Goal: Task Accomplishment & Management: Use online tool/utility

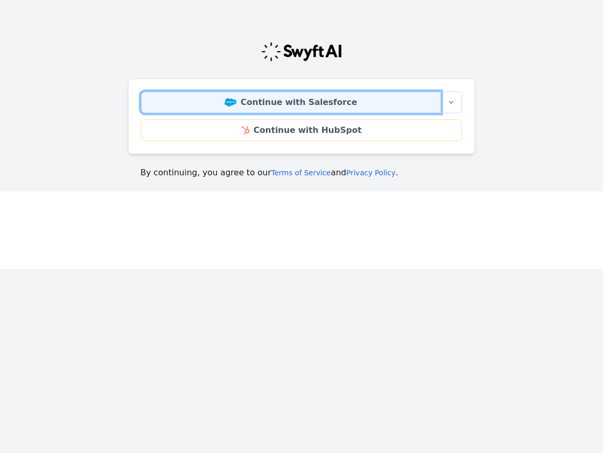
click at [361, 104] on link "Continue with Salesforce" at bounding box center [291, 102] width 300 height 22
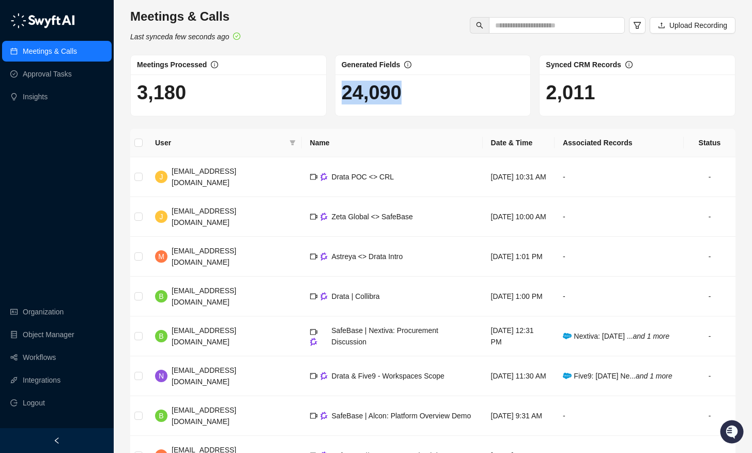
drag, startPoint x: 335, startPoint y: 93, endPoint x: 460, endPoint y: 92, distance: 125.0
click at [460, 92] on div "24,090" at bounding box center [432, 94] width 195 height 41
click at [455, 98] on h1 "24,090" at bounding box center [432, 93] width 183 height 24
click at [381, 338] on div "SafeBase | Nextiva: Procurement Discussion" at bounding box center [402, 335] width 143 height 23
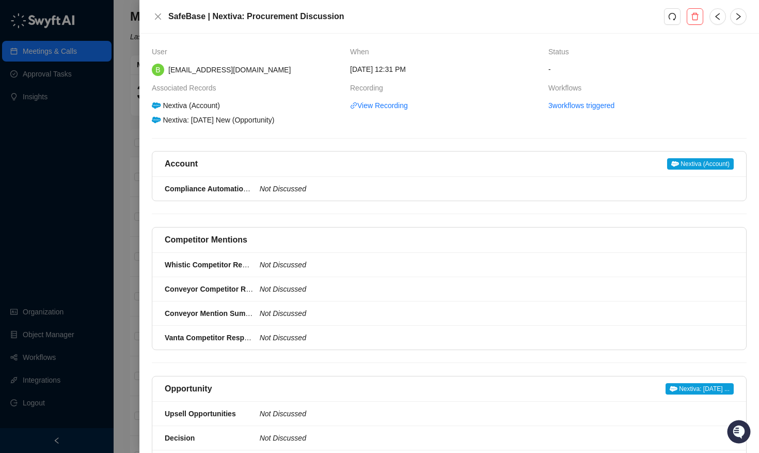
click at [208, 221] on div "User When Status B [EMAIL_ADDRESS][DOMAIN_NAME] [DATE] 12:31 PM - Associated Re…" at bounding box center [449, 438] width 595 height 784
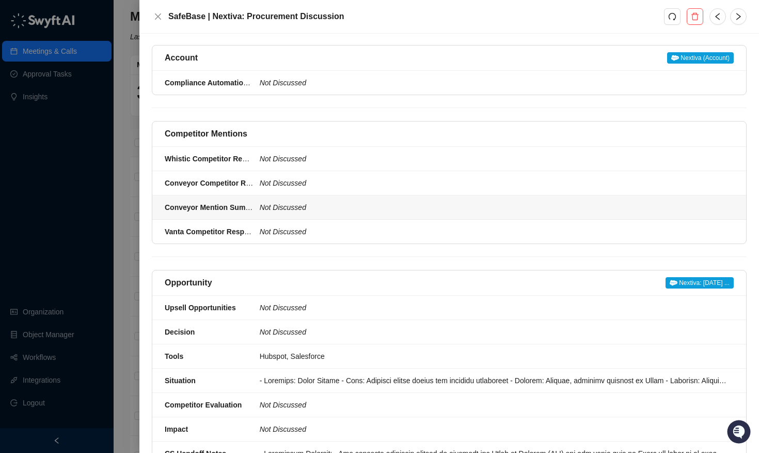
scroll to position [325, 0]
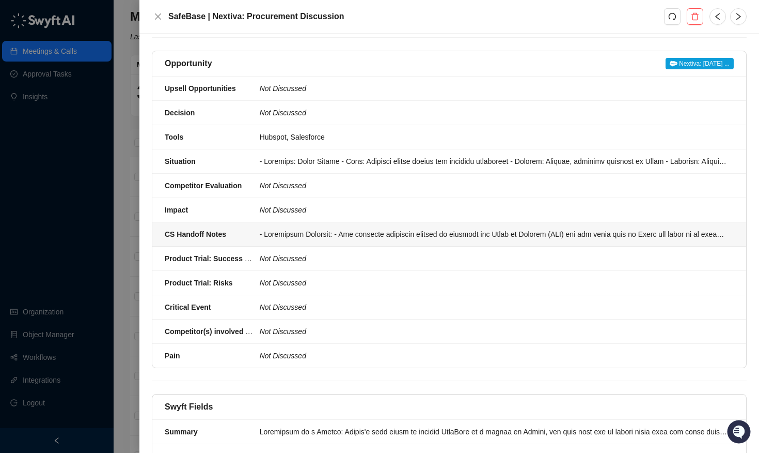
click at [233, 228] on div "CS Handoff Notes" at bounding box center [209, 233] width 89 height 11
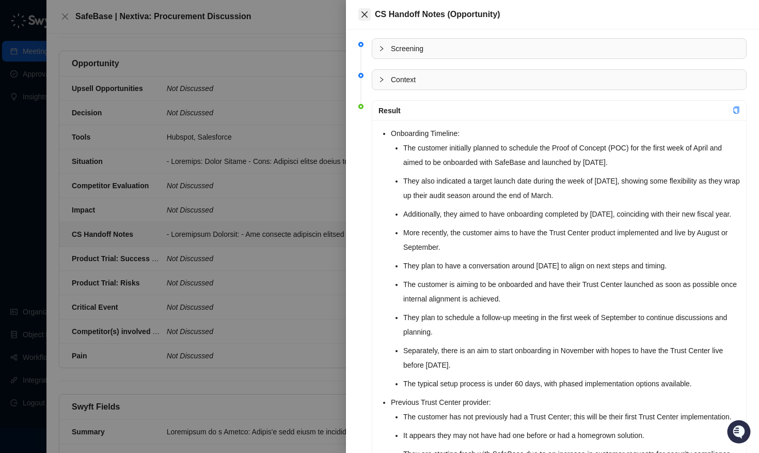
click at [362, 12] on icon "close" at bounding box center [365, 14] width 6 height 6
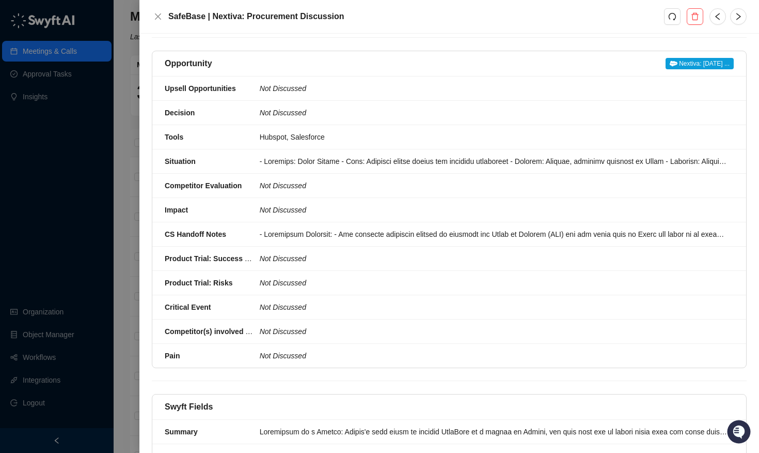
click at [92, 186] on div at bounding box center [379, 226] width 759 height 453
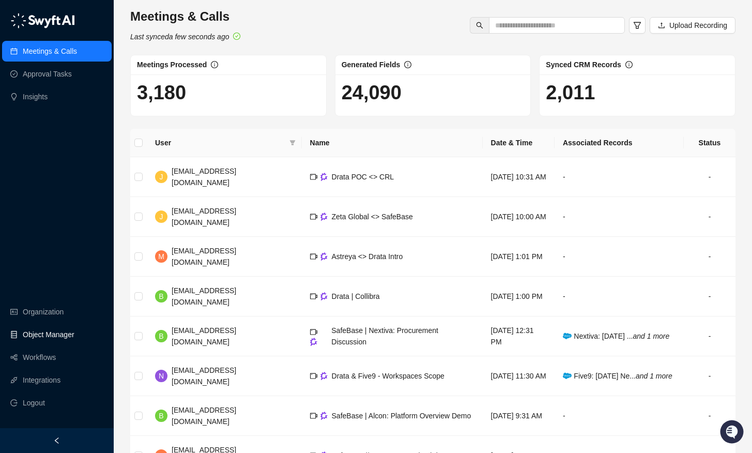
click at [49, 338] on link "Object Manager" at bounding box center [49, 334] width 52 height 21
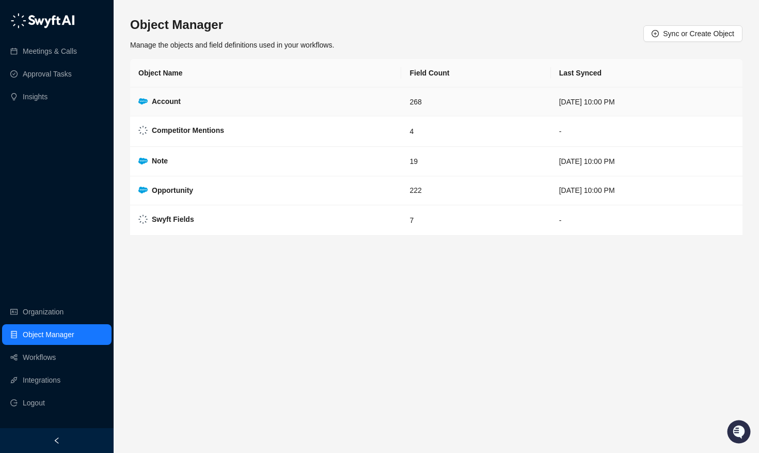
click at [169, 88] on td "Account" at bounding box center [265, 101] width 271 height 29
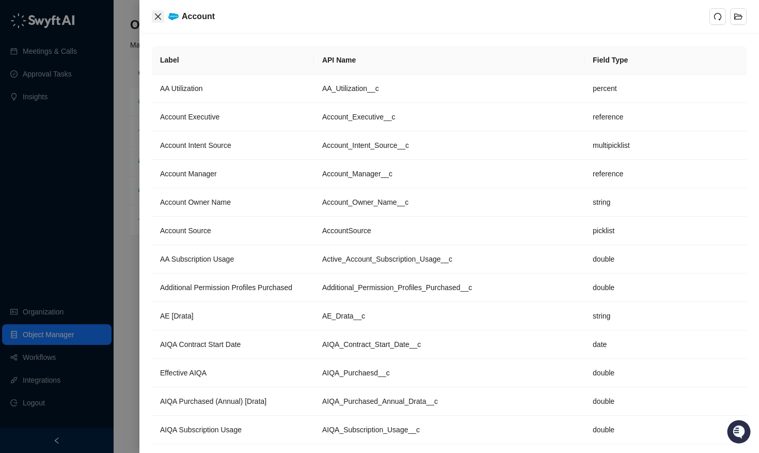
click at [162, 21] on button "Close" at bounding box center [158, 16] width 12 height 12
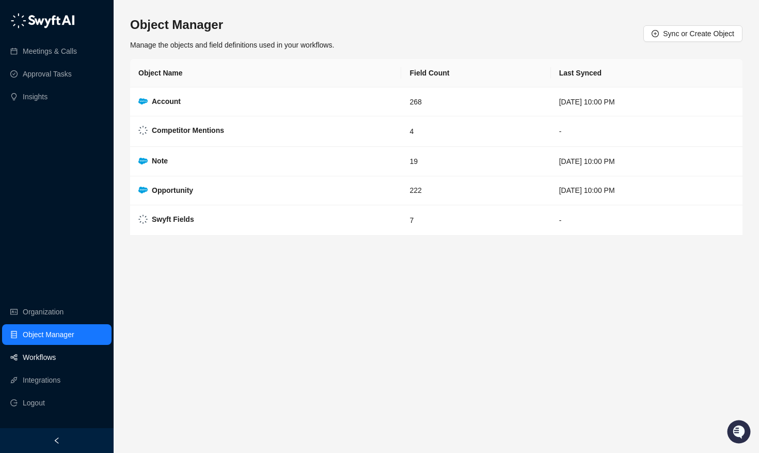
click at [26, 360] on link "Workflows" at bounding box center [39, 357] width 33 height 21
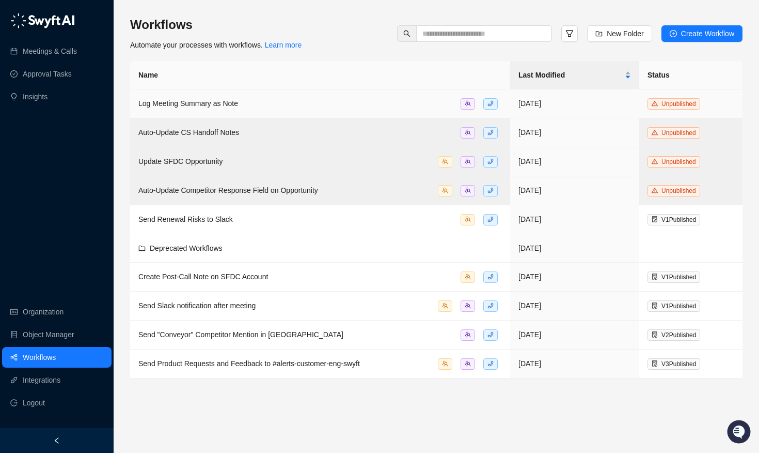
click at [244, 110] on td "Log Meeting Summary as Note" at bounding box center [320, 103] width 380 height 29
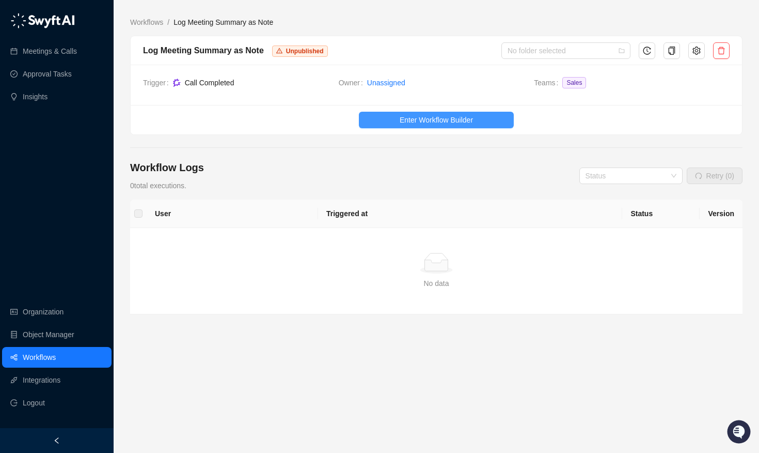
click at [408, 118] on span "Enter Workflow Builder" at bounding box center [436, 119] width 73 height 11
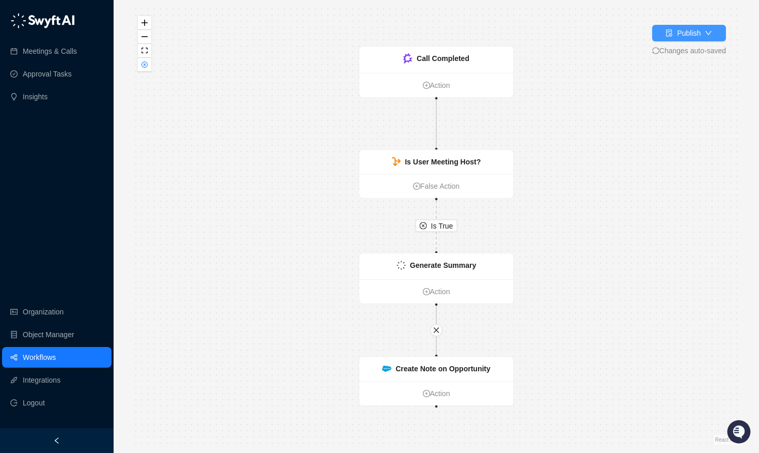
click at [603, 32] on icon "down" at bounding box center [708, 32] width 7 height 7
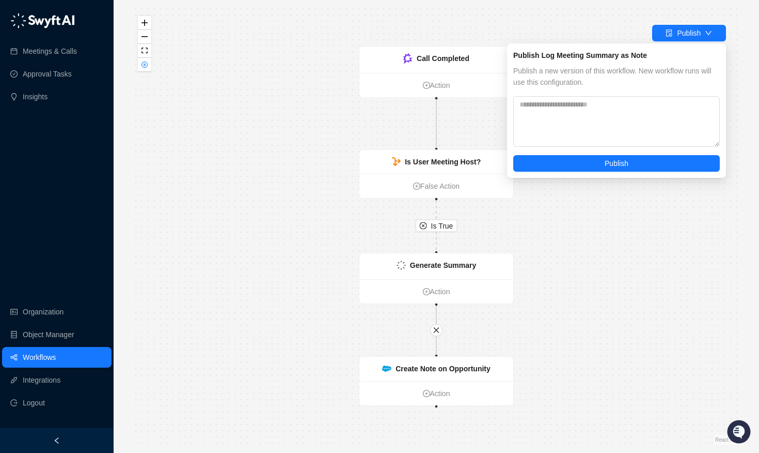
click at [368, 106] on div "Is True Generate Summary Action Create Note on Opportunity Action Call Complete…" at bounding box center [436, 226] width 613 height 436
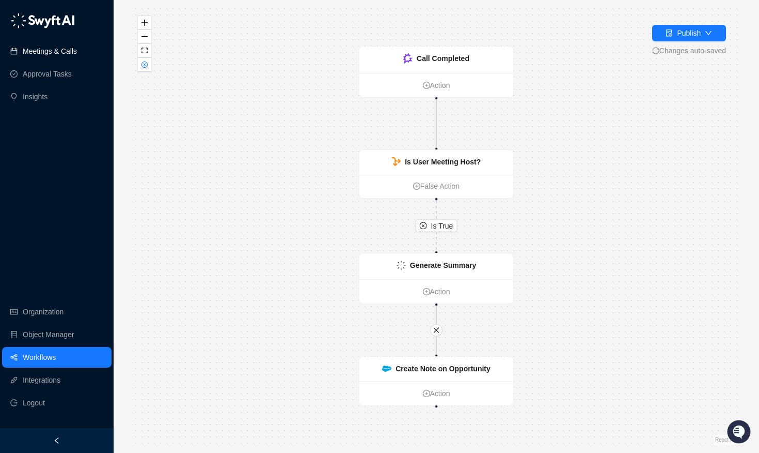
click at [41, 56] on link "Meetings & Calls" at bounding box center [50, 51] width 54 height 21
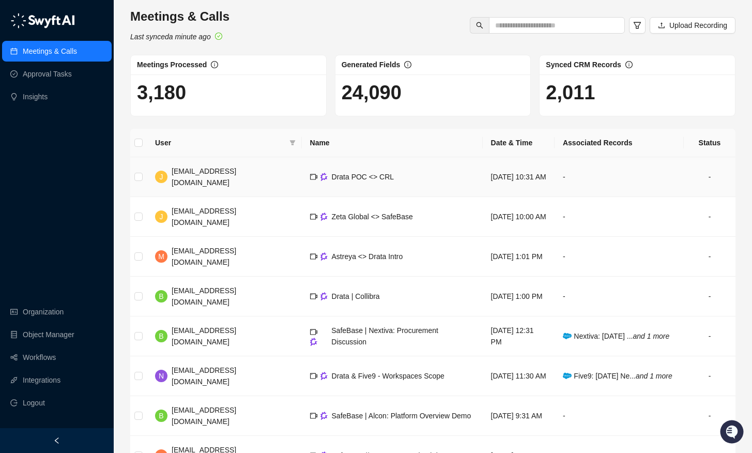
click at [332, 178] on span "Drata POC <> CRL" at bounding box center [363, 177] width 63 height 8
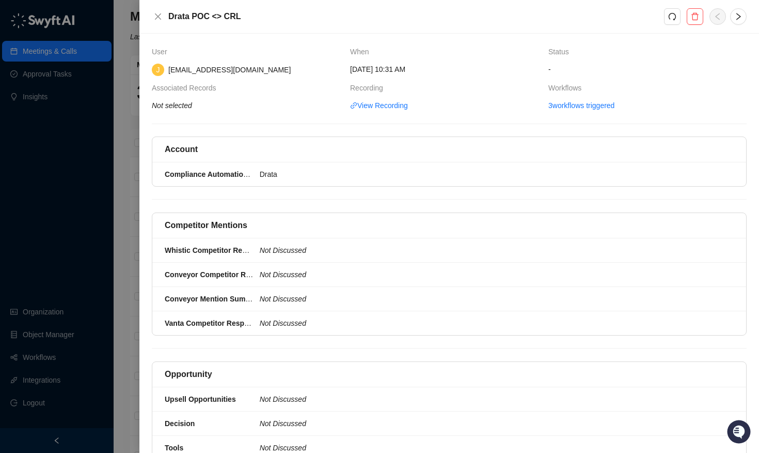
click at [84, 88] on div at bounding box center [379, 226] width 759 height 453
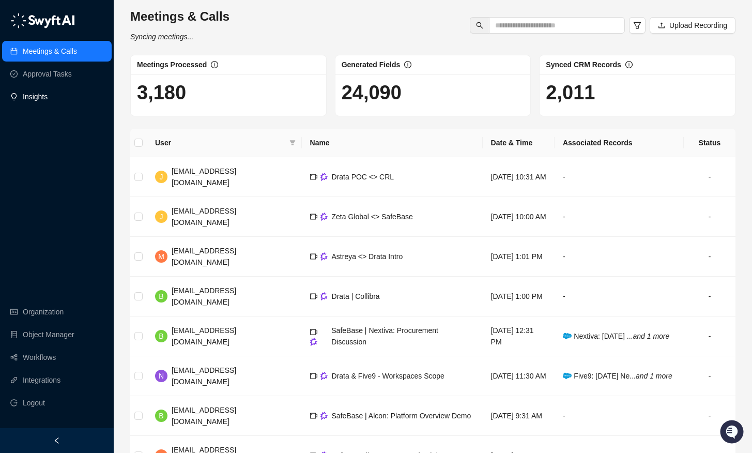
click at [48, 94] on link "Insights" at bounding box center [35, 96] width 25 height 21
